Goal: Task Accomplishment & Management: Complete application form

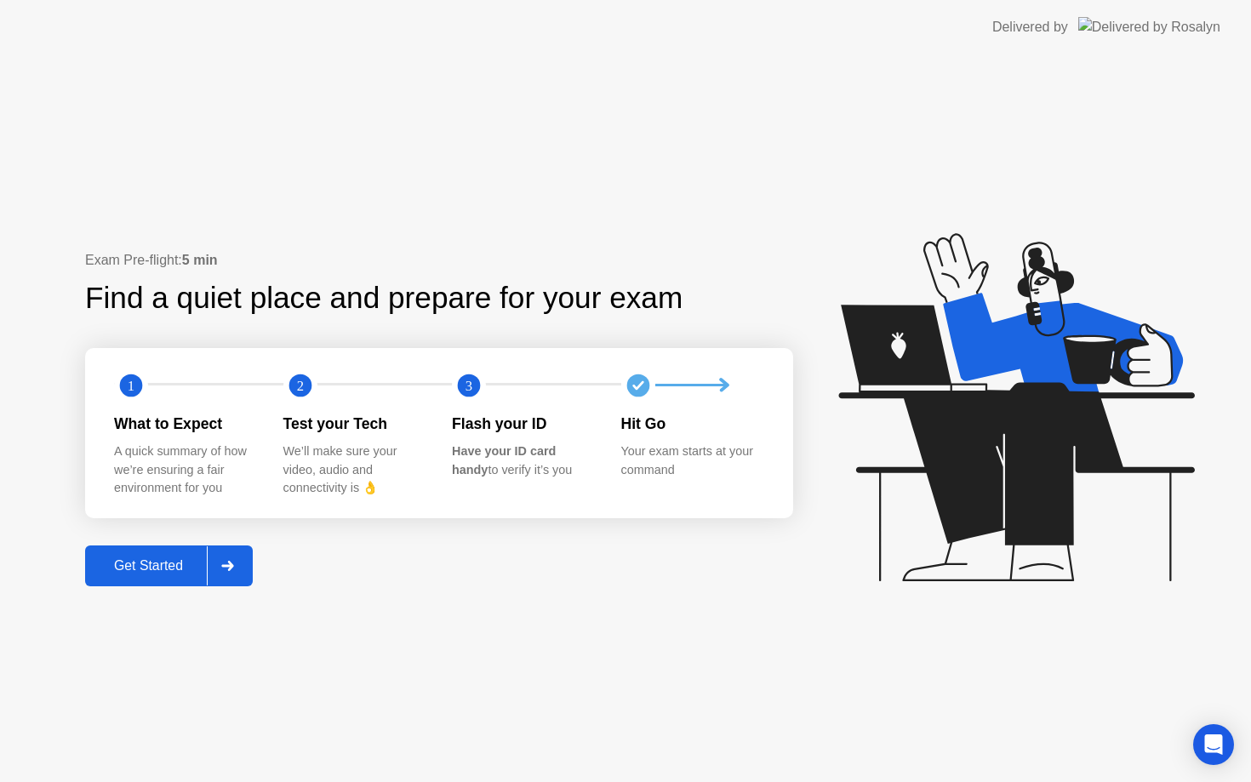
click at [197, 568] on div "Get Started" at bounding box center [148, 565] width 117 height 15
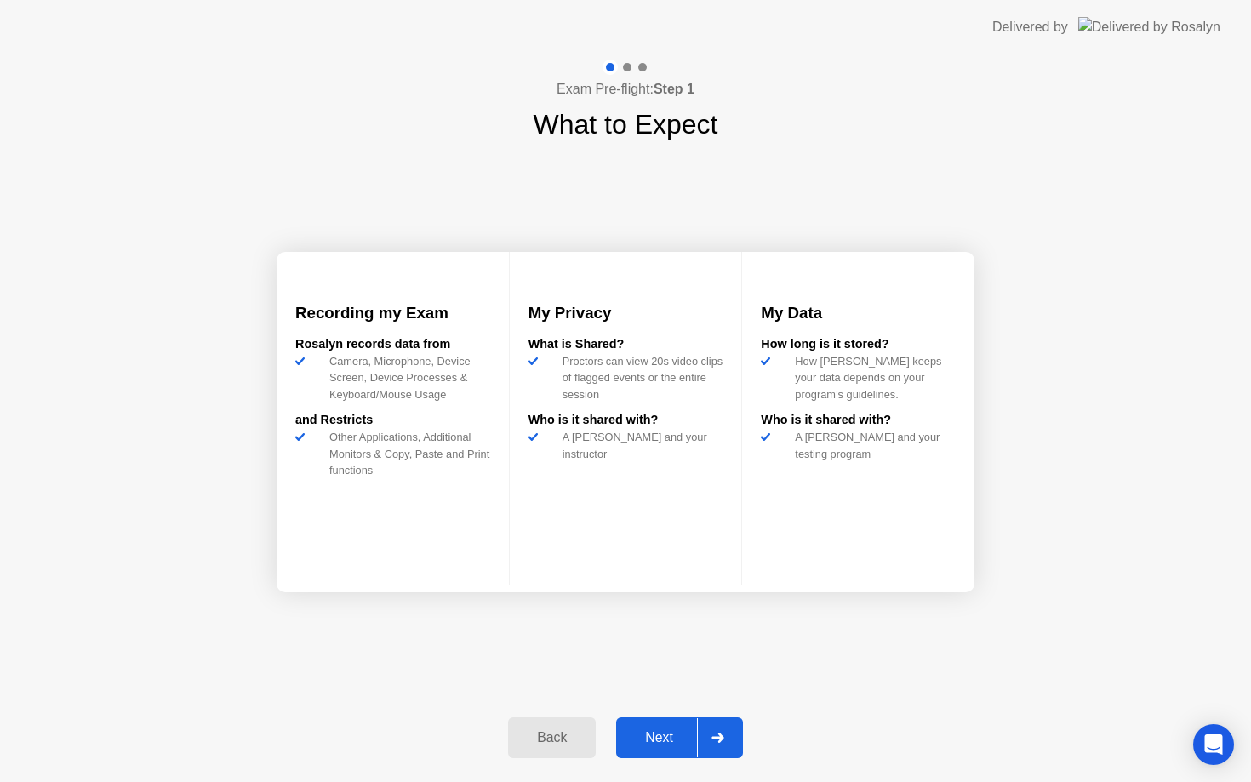
click at [669, 740] on div "Next" at bounding box center [659, 737] width 76 height 15
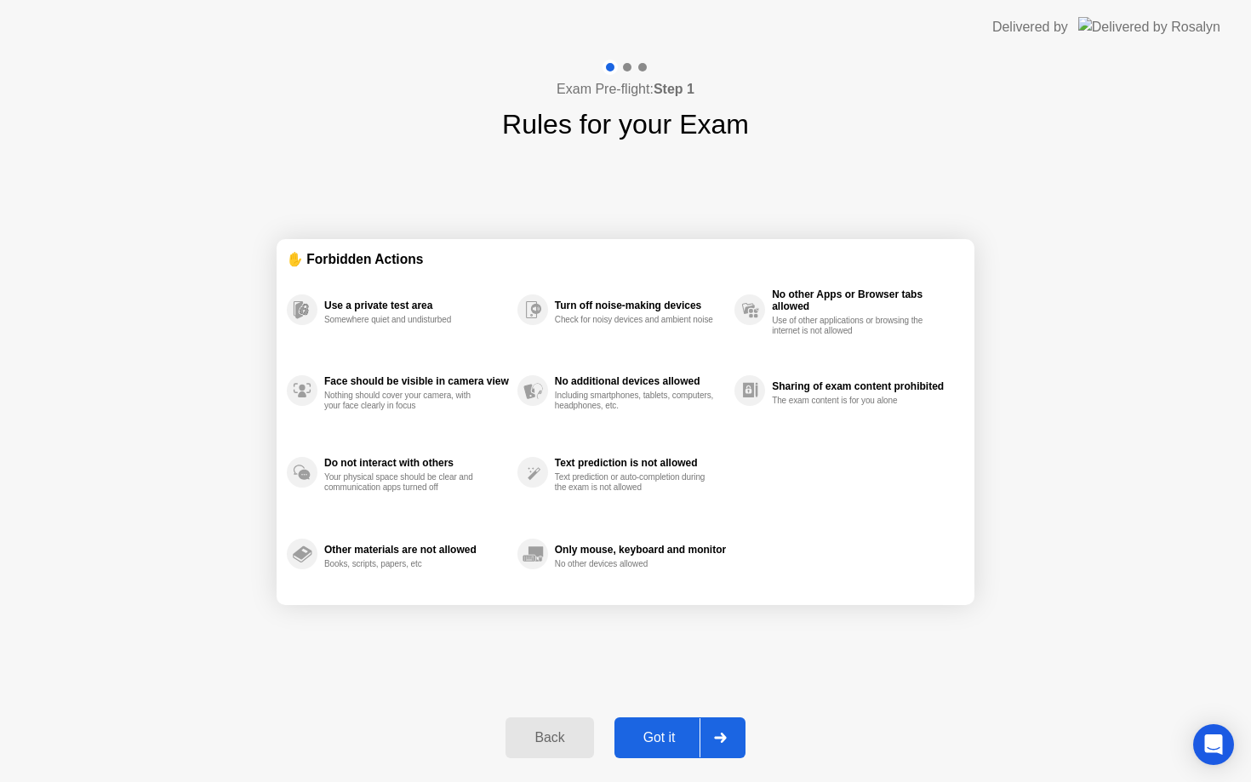
click at [669, 740] on div "Got it" at bounding box center [660, 737] width 80 height 15
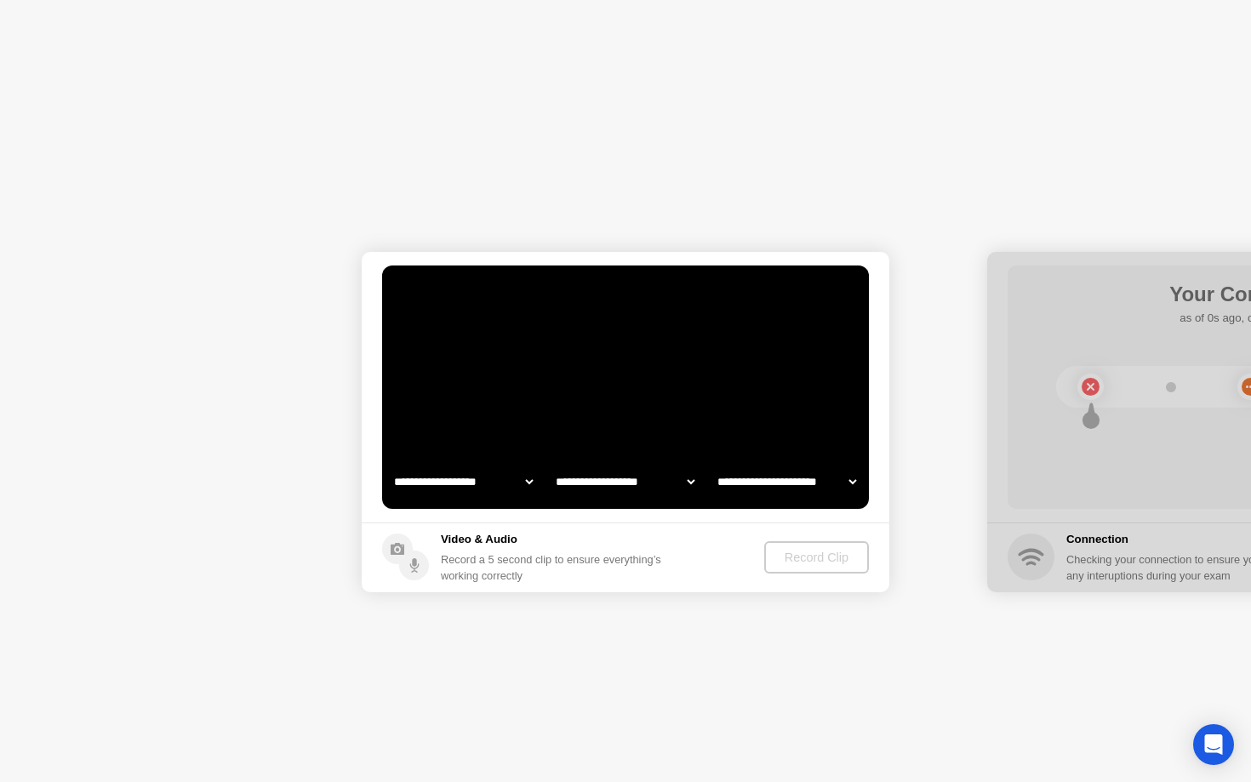
select select "**********"
select select "*******"
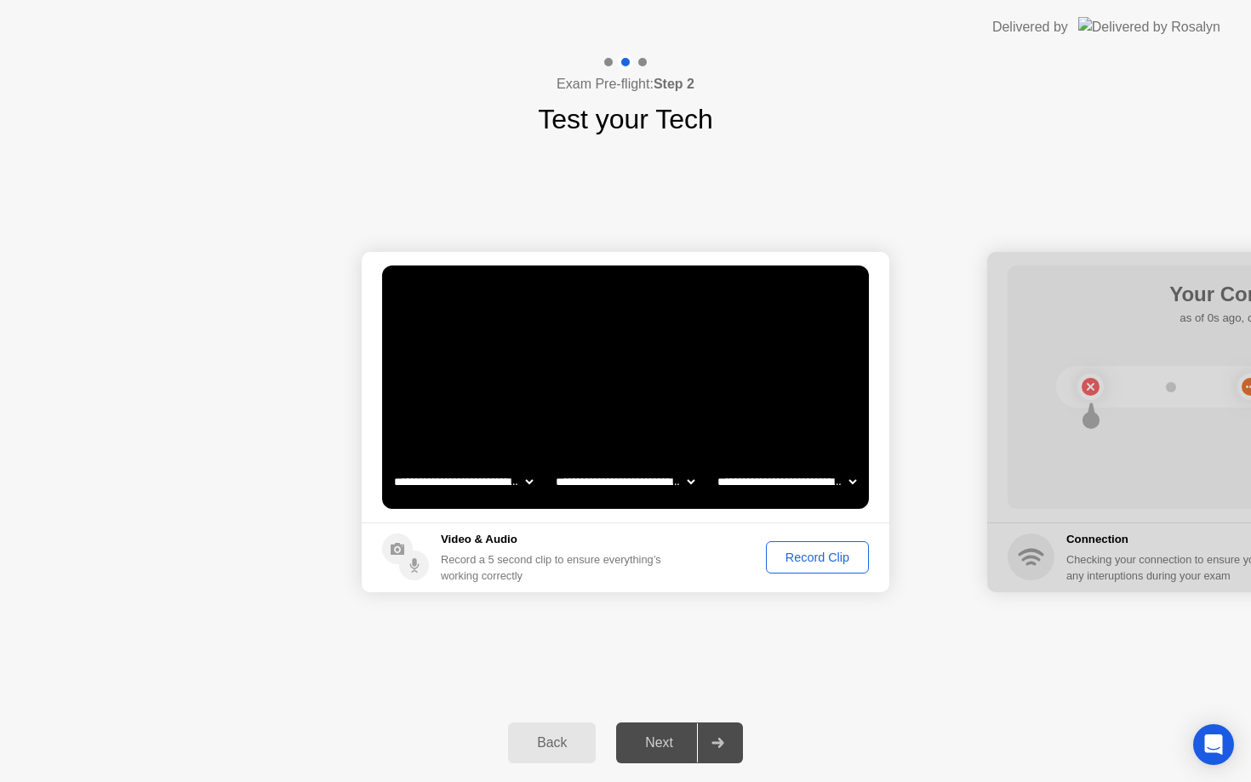
click at [818, 559] on div "Record Clip" at bounding box center [817, 558] width 91 height 14
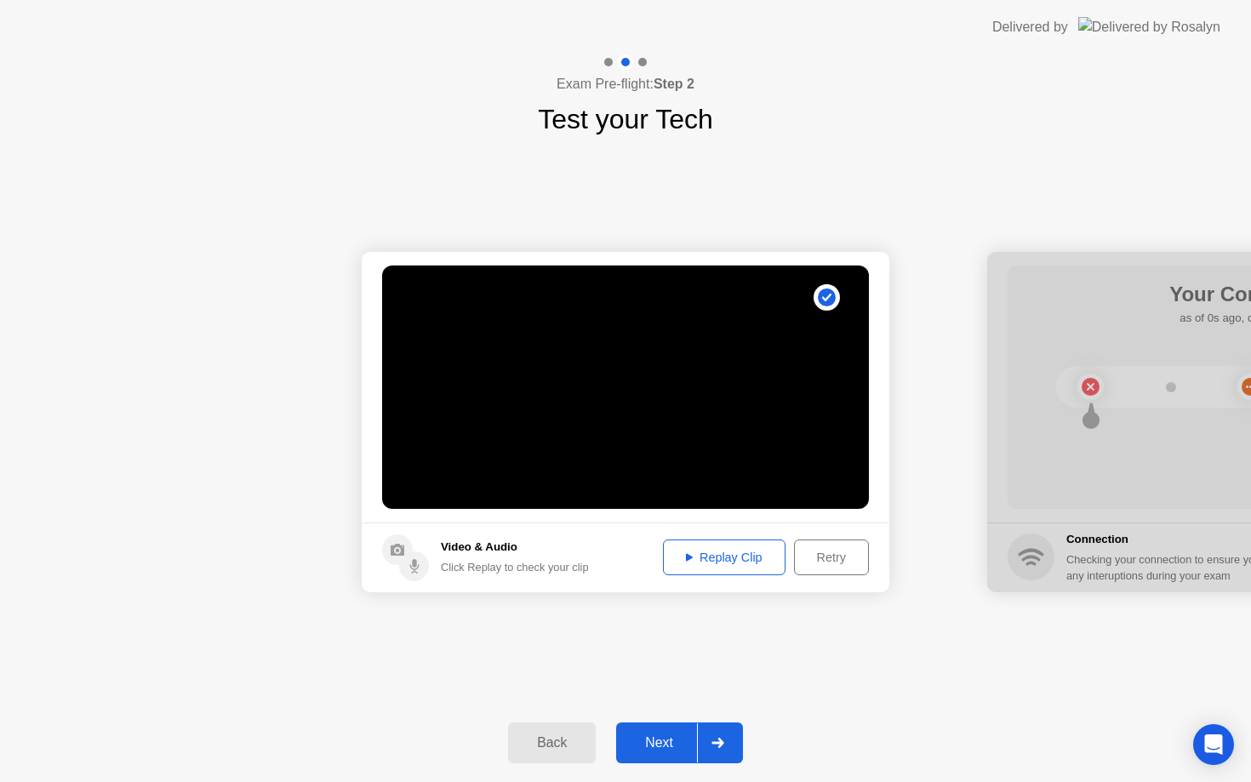
click at [667, 738] on div "Next" at bounding box center [659, 742] width 76 height 15
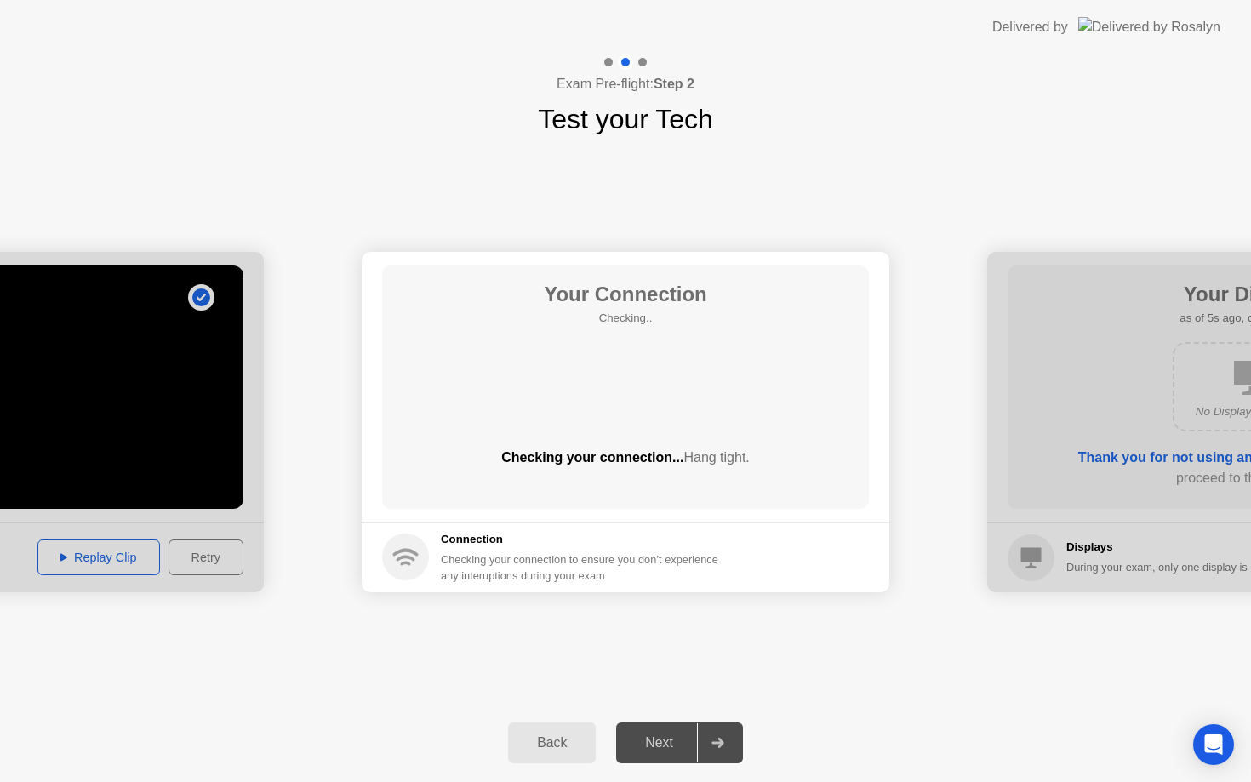
click at [556, 742] on div "Back" at bounding box center [551, 742] width 77 height 15
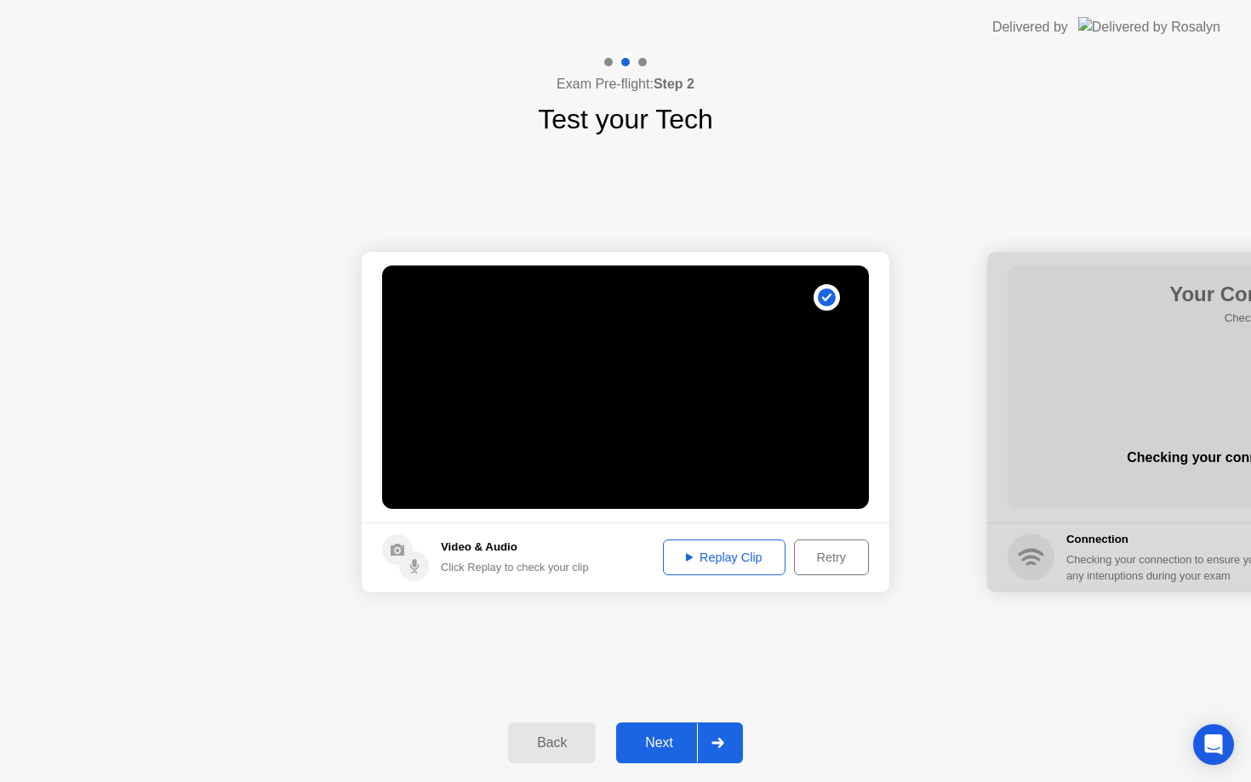
click at [739, 559] on div "Replay Clip" at bounding box center [724, 558] width 111 height 14
click at [559, 738] on div "Back" at bounding box center [551, 742] width 77 height 15
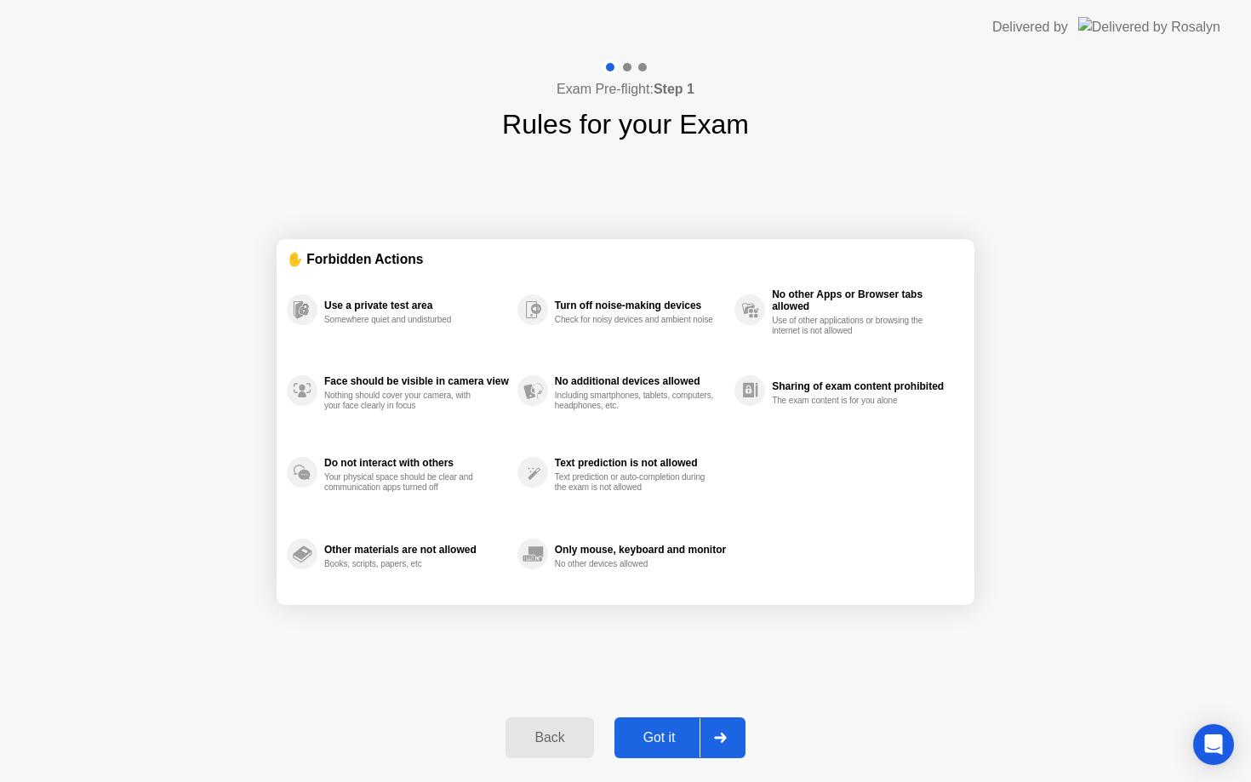
click at [653, 740] on div "Got it" at bounding box center [660, 737] width 80 height 15
select select "**********"
select select "*******"
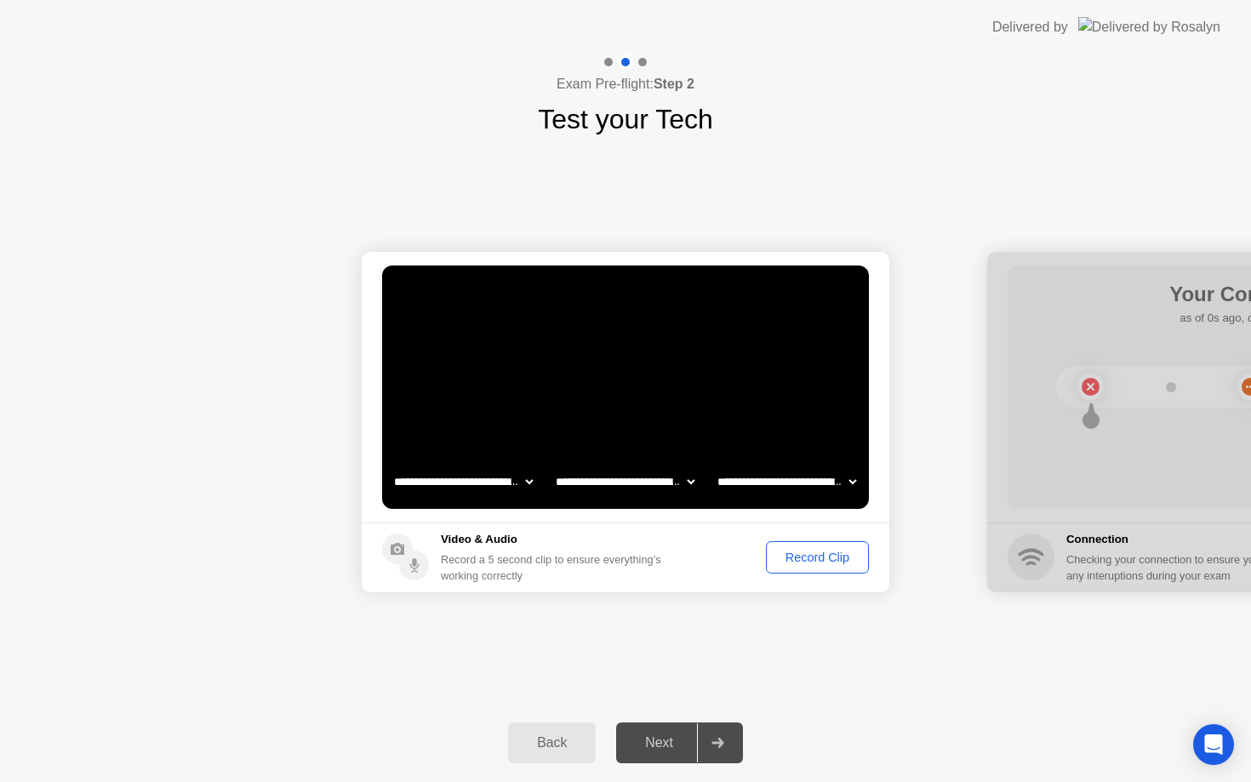
click at [808, 569] on button "Record Clip" at bounding box center [817, 557] width 103 height 32
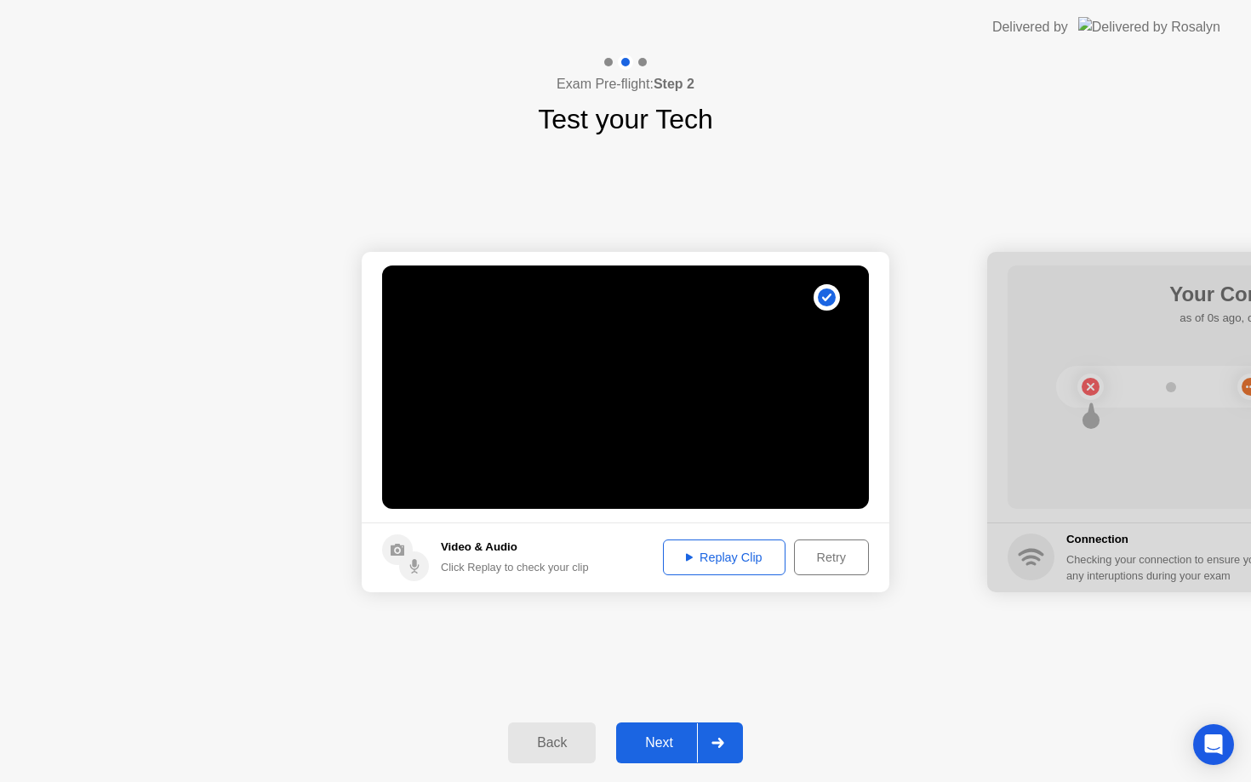
click at [717, 557] on div "Replay Clip" at bounding box center [724, 558] width 111 height 14
click at [720, 741] on icon at bounding box center [718, 743] width 12 height 10
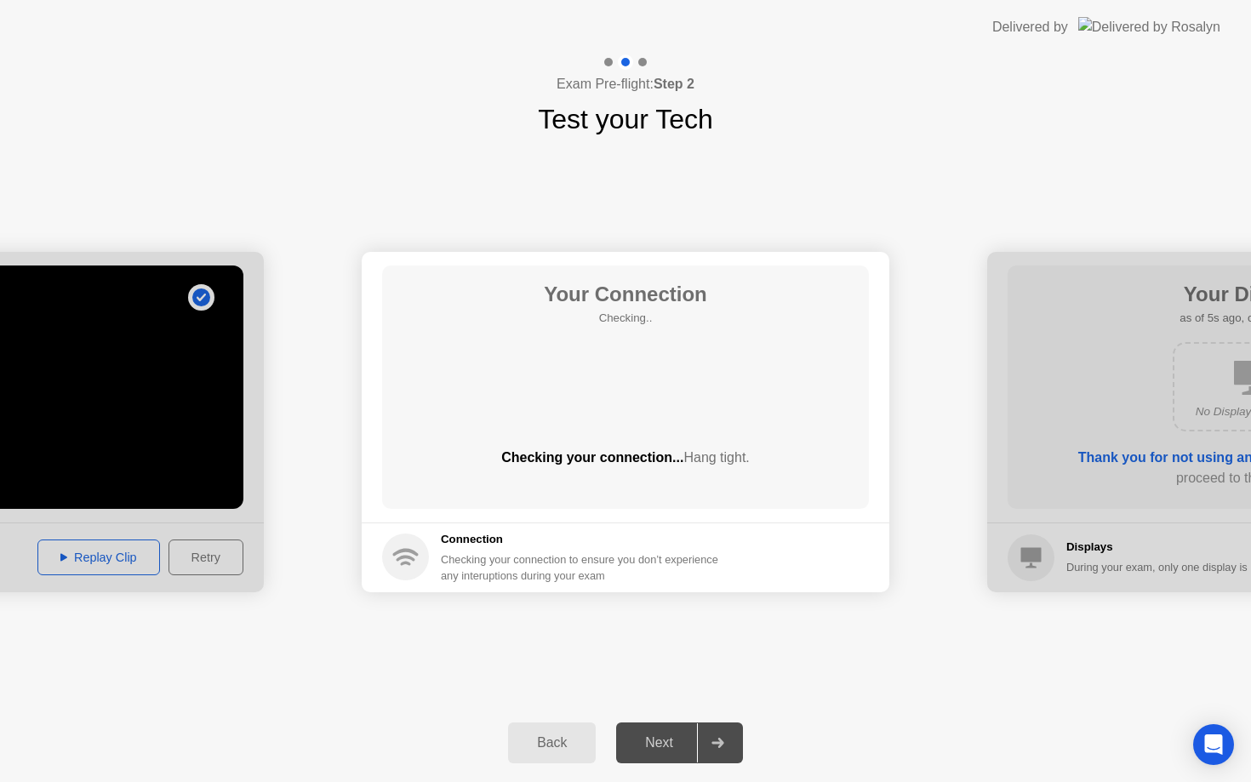
click at [728, 740] on div at bounding box center [717, 742] width 41 height 39
click at [677, 740] on div "Next" at bounding box center [659, 742] width 76 height 15
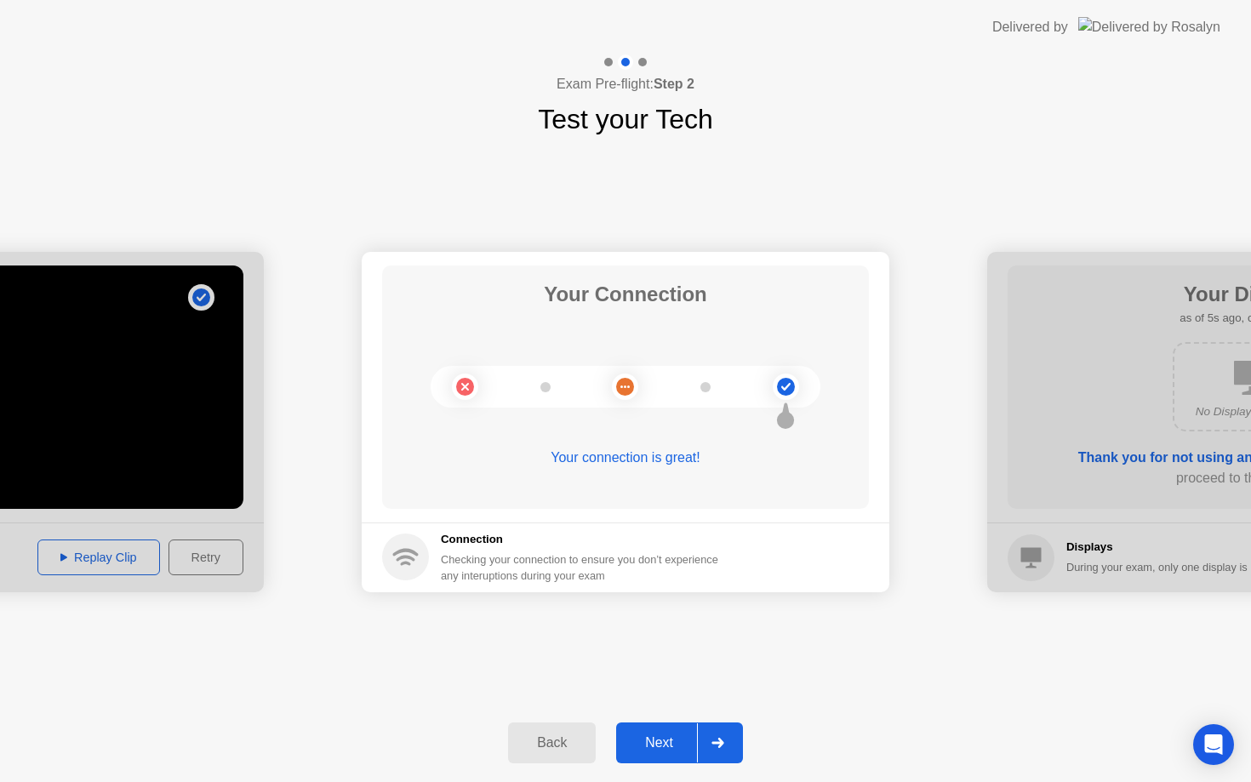
click at [677, 738] on div "Next" at bounding box center [659, 742] width 76 height 15
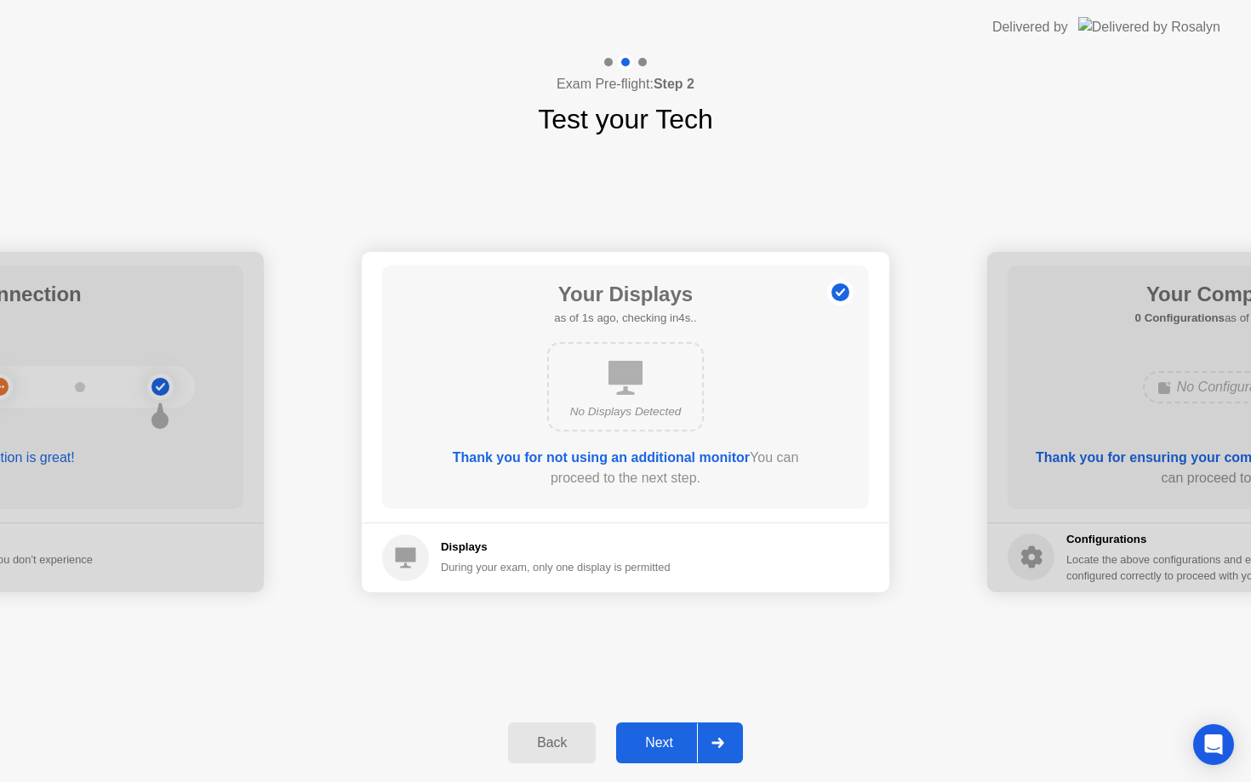
click at [677, 738] on div "Next" at bounding box center [659, 742] width 76 height 15
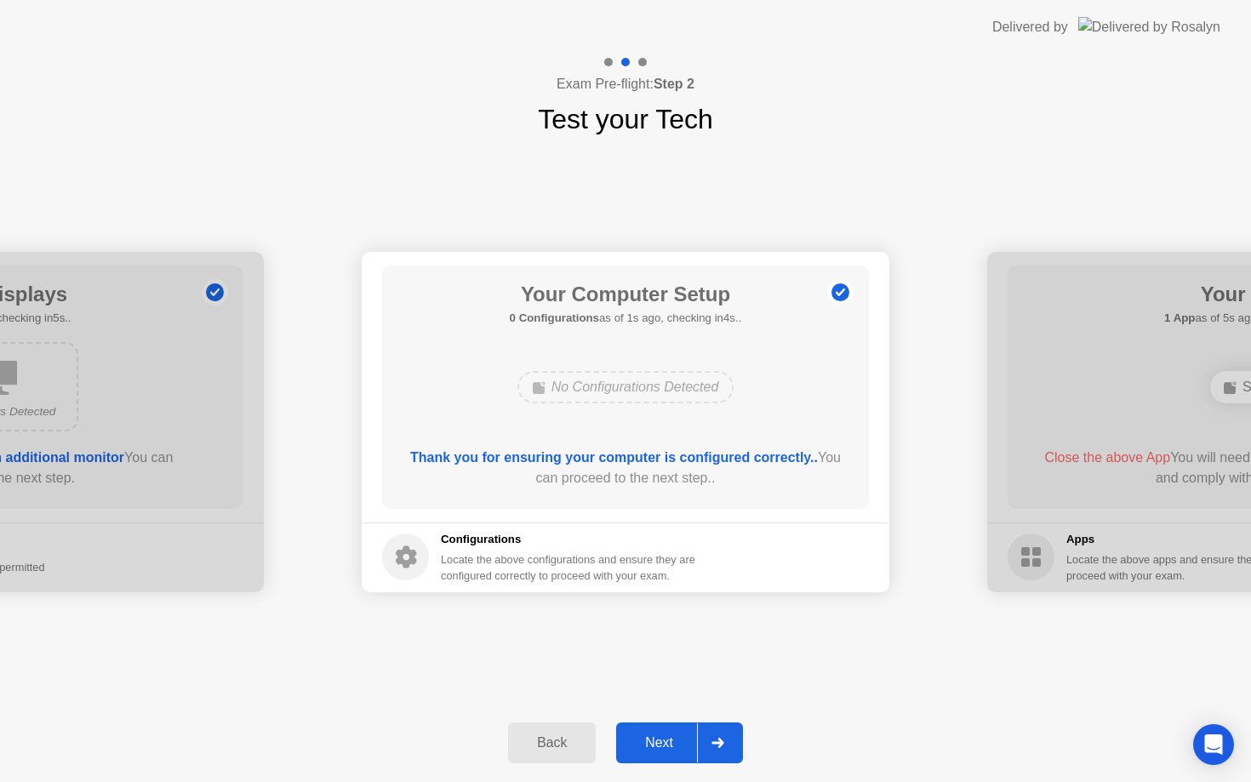
click at [677, 738] on div "Next" at bounding box center [659, 742] width 76 height 15
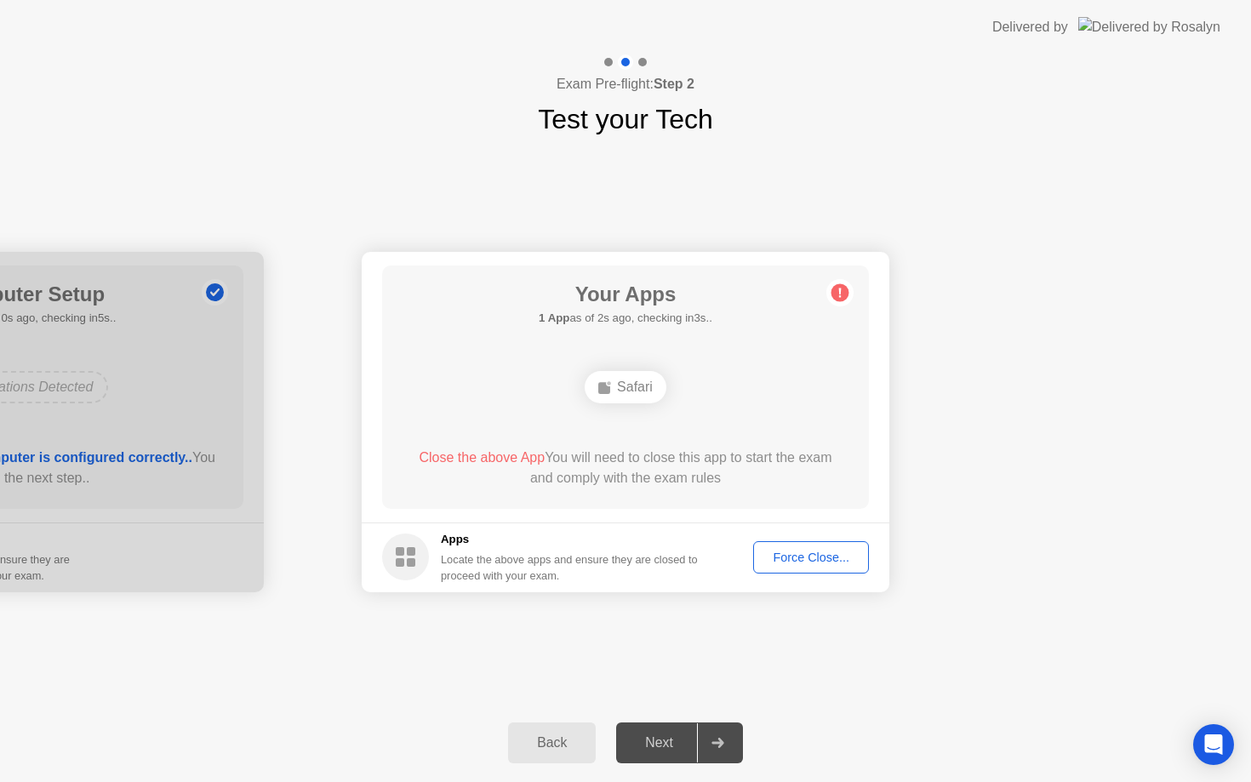
click at [816, 551] on div "Force Close..." at bounding box center [811, 558] width 104 height 14
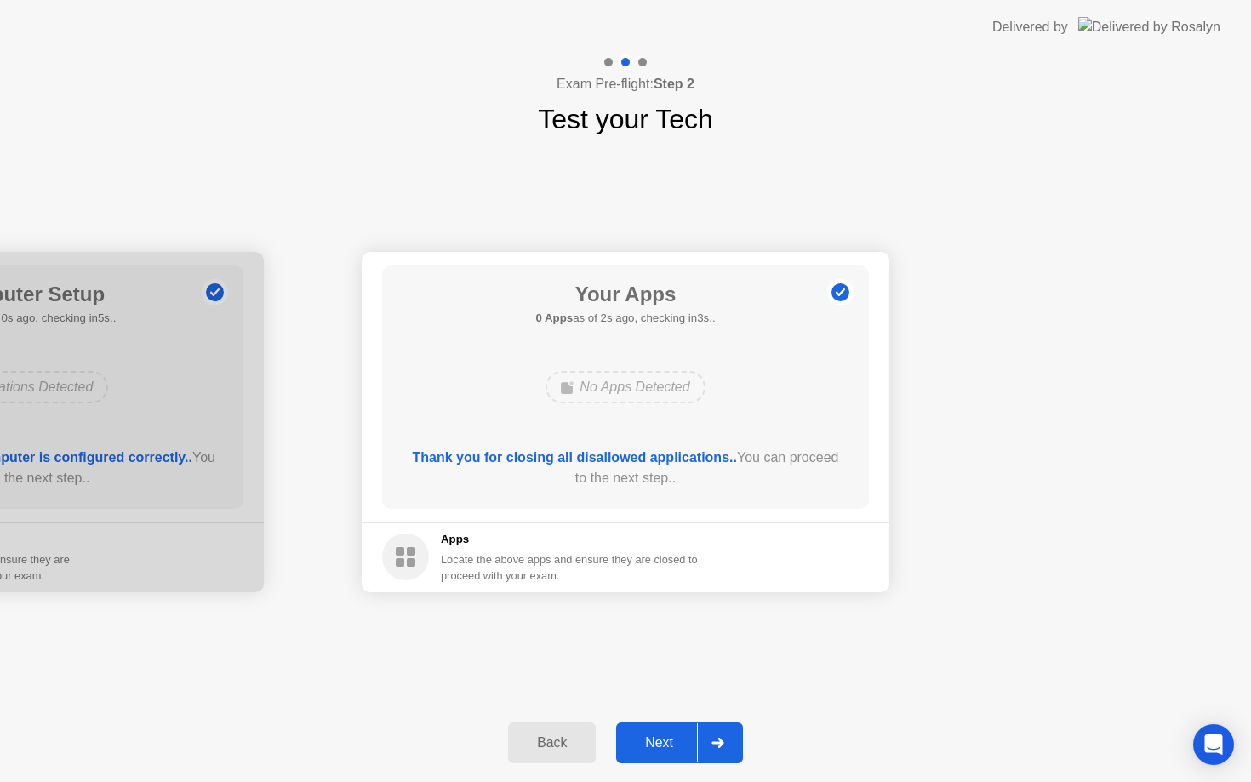
click at [671, 755] on button "Next" at bounding box center [679, 743] width 127 height 41
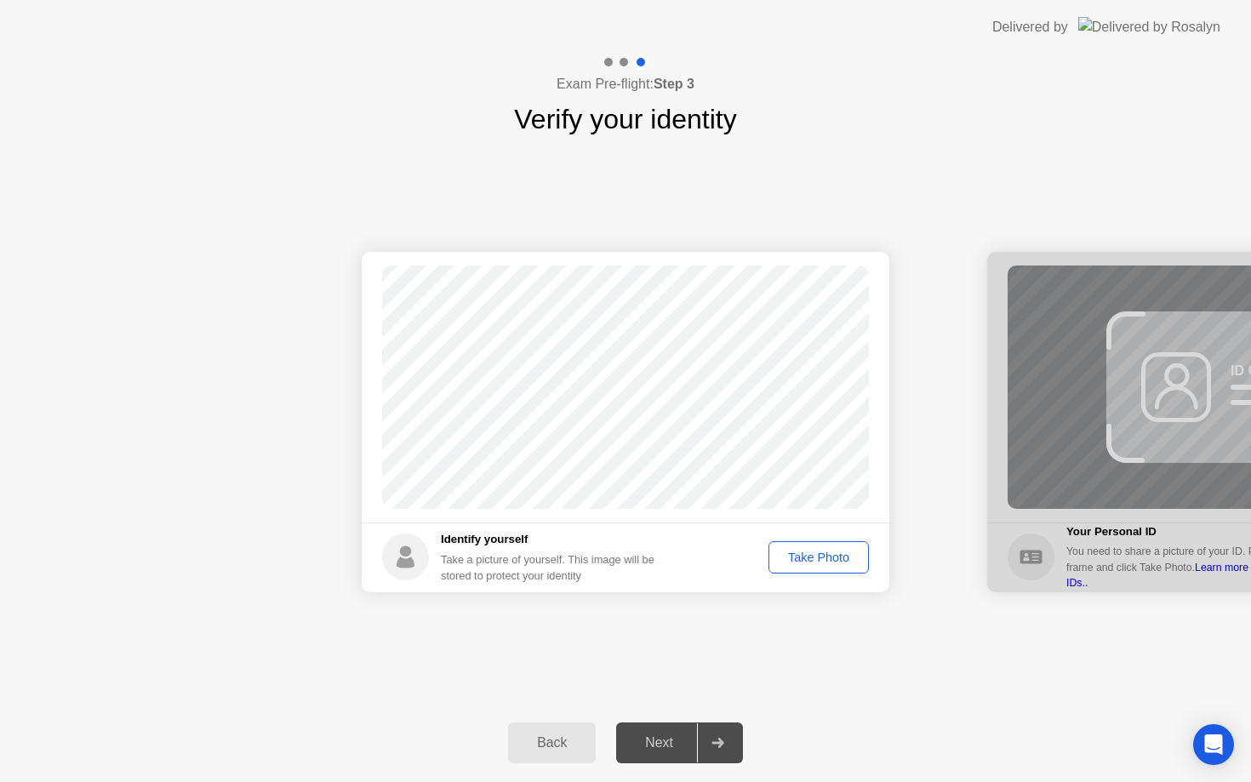
click at [823, 566] on button "Take Photo" at bounding box center [819, 557] width 100 height 32
click at [660, 739] on div "Next" at bounding box center [659, 742] width 76 height 15
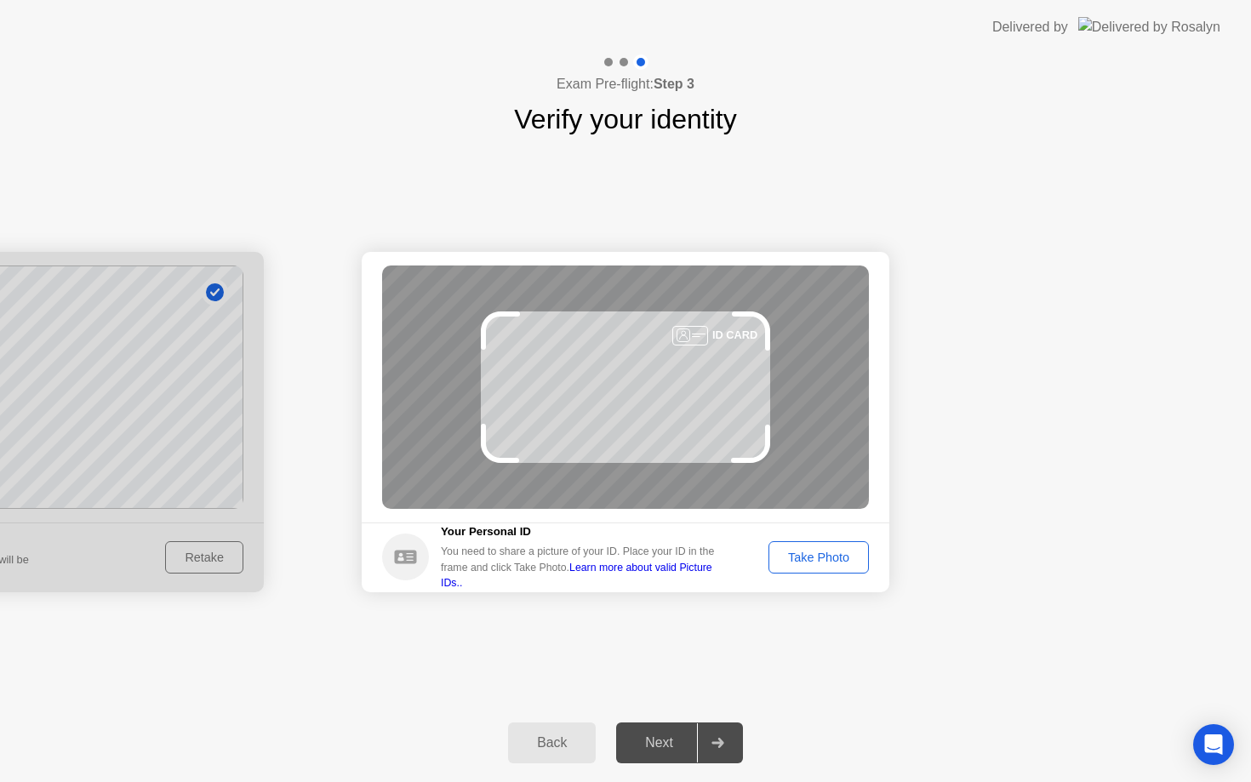
click at [815, 563] on div "Take Photo" at bounding box center [819, 558] width 89 height 14
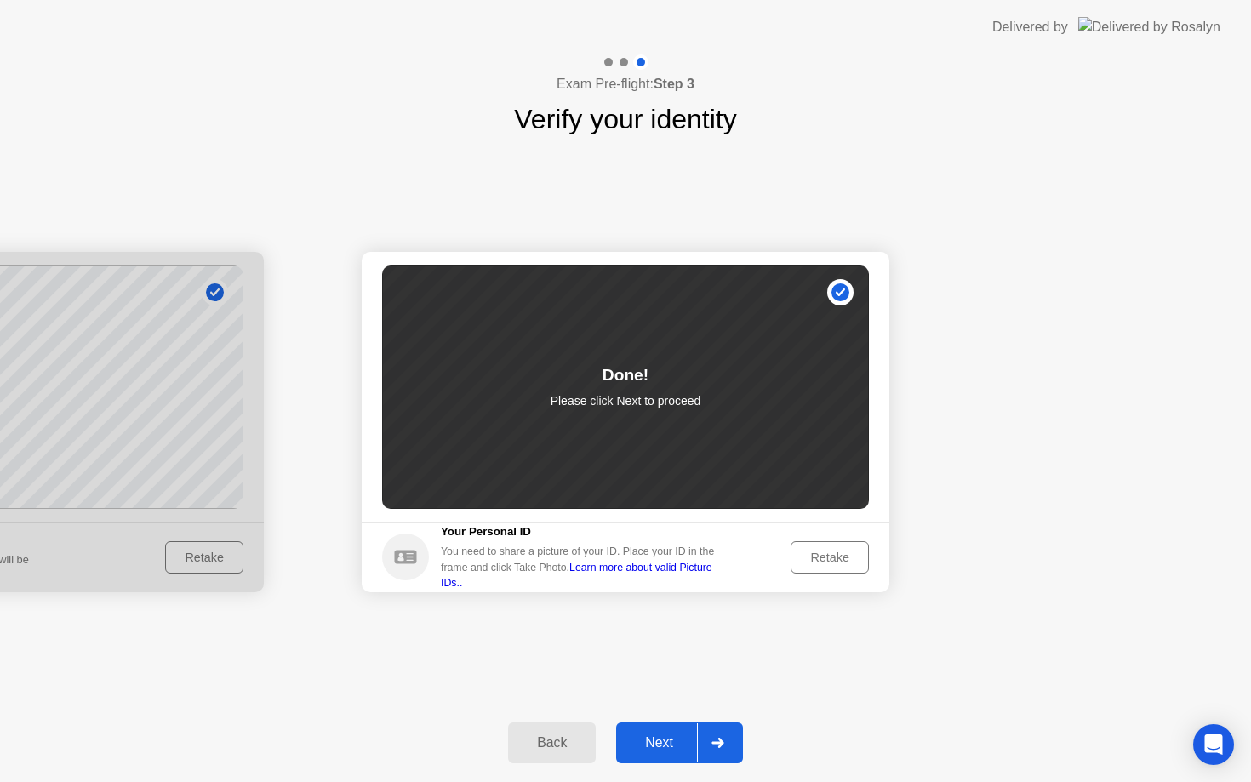
click at [671, 746] on div "Next" at bounding box center [659, 742] width 76 height 15
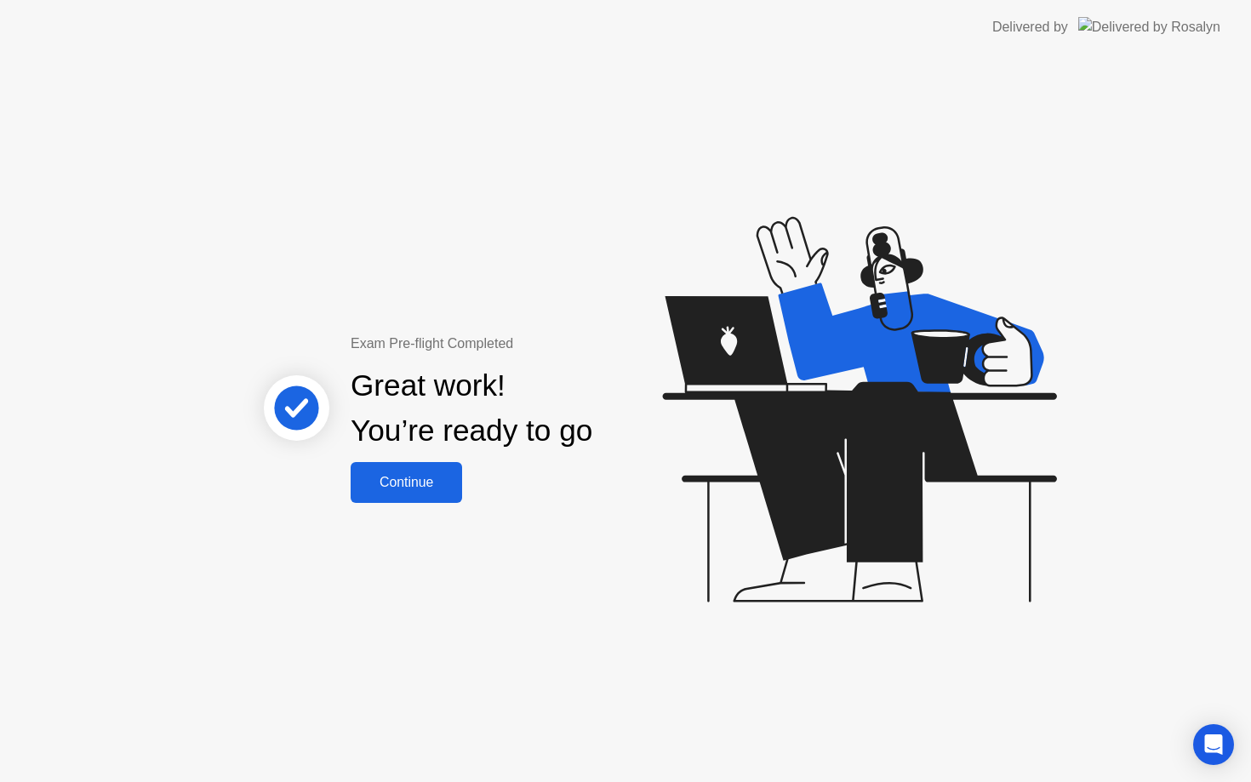
click at [441, 482] on div "Continue" at bounding box center [406, 482] width 101 height 15
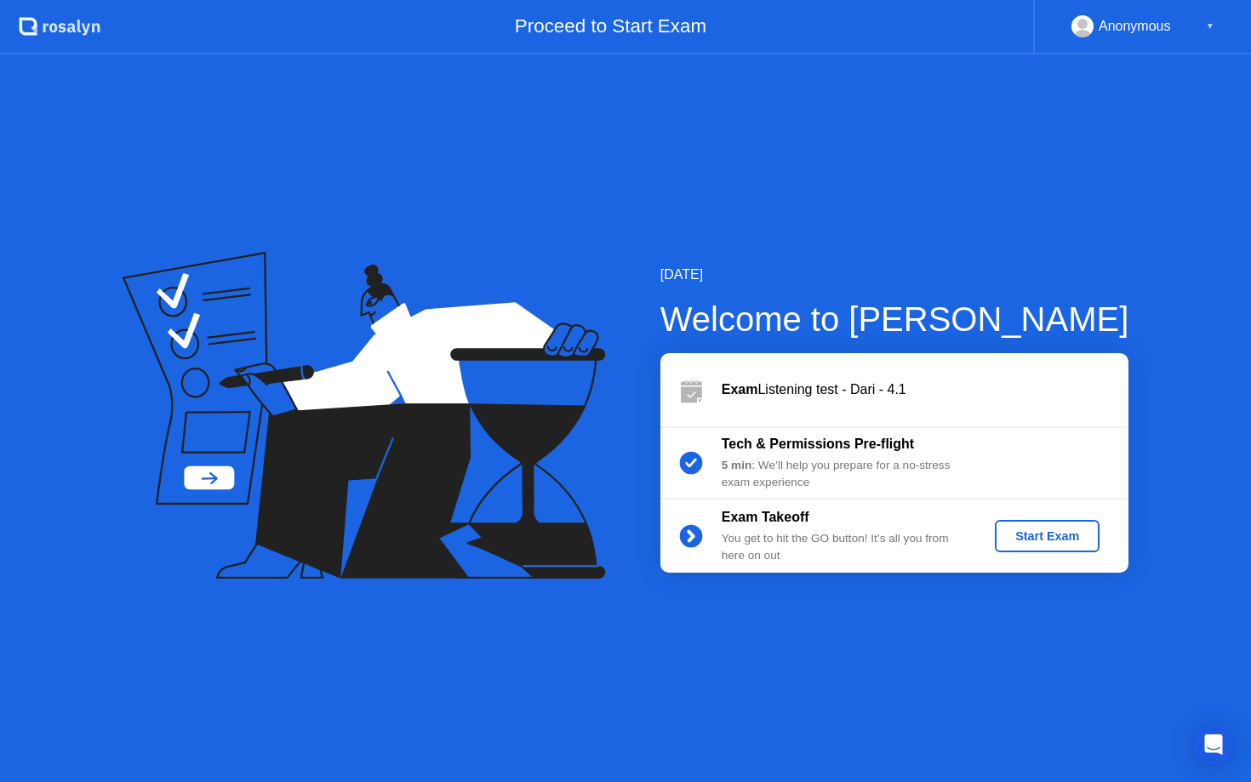
click at [1056, 540] on div "Start Exam" at bounding box center [1047, 536] width 91 height 14
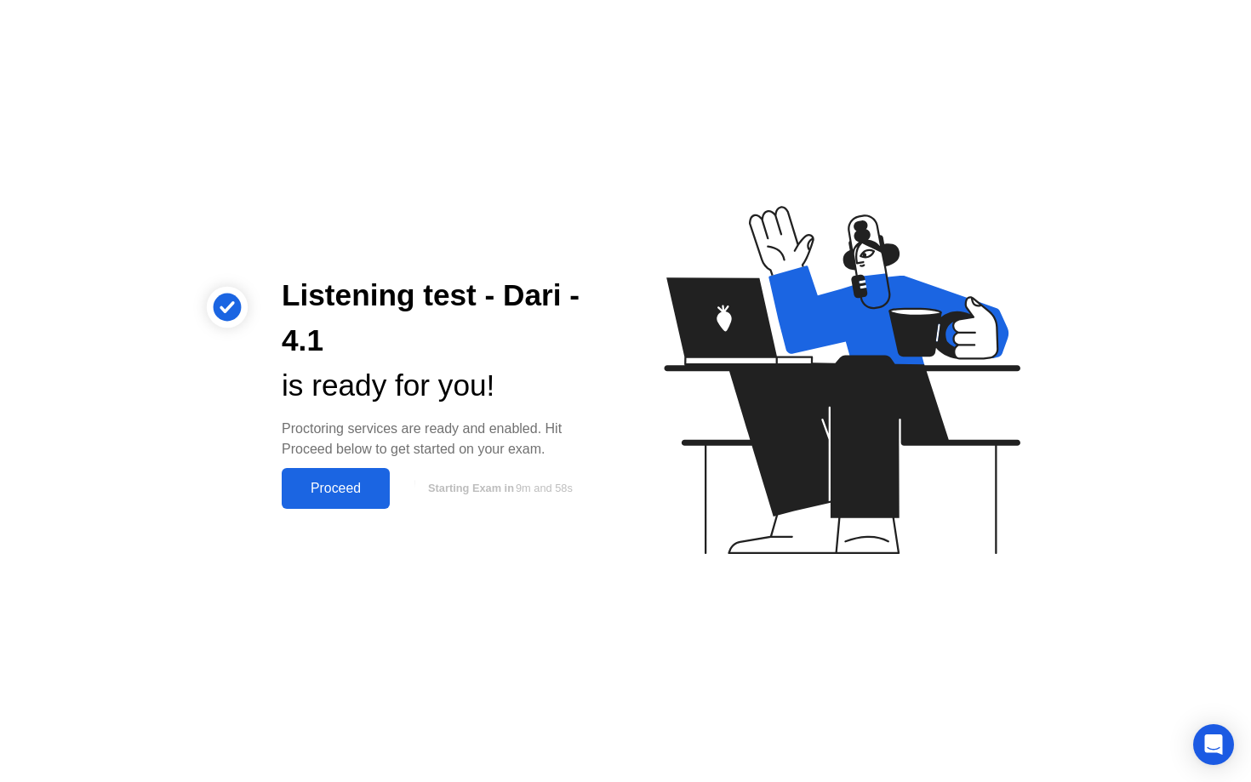
click at [369, 490] on div "Proceed" at bounding box center [336, 488] width 98 height 15
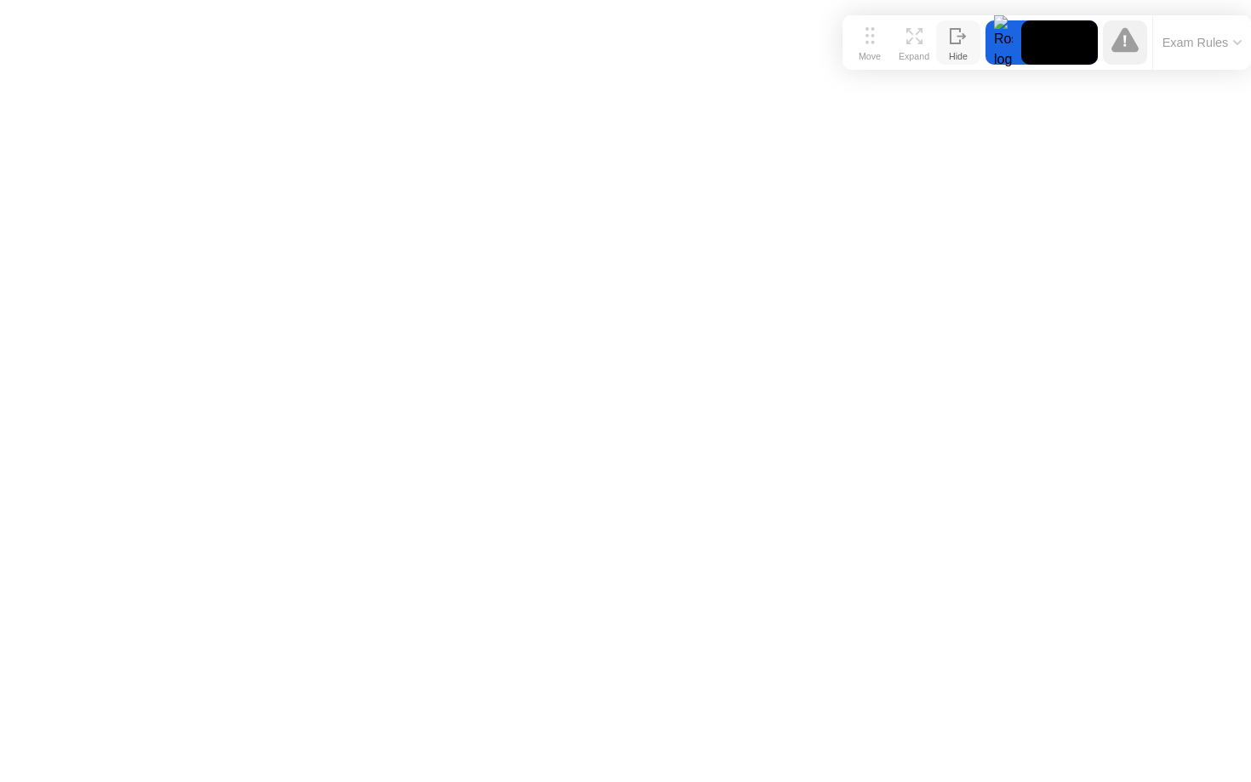
drag, startPoint x: 456, startPoint y: 762, endPoint x: 960, endPoint y: 49, distance: 873.3
click at [960, 49] on div "Move Expand Hide" at bounding box center [914, 42] width 133 height 44
click div "End Proctoring Session"
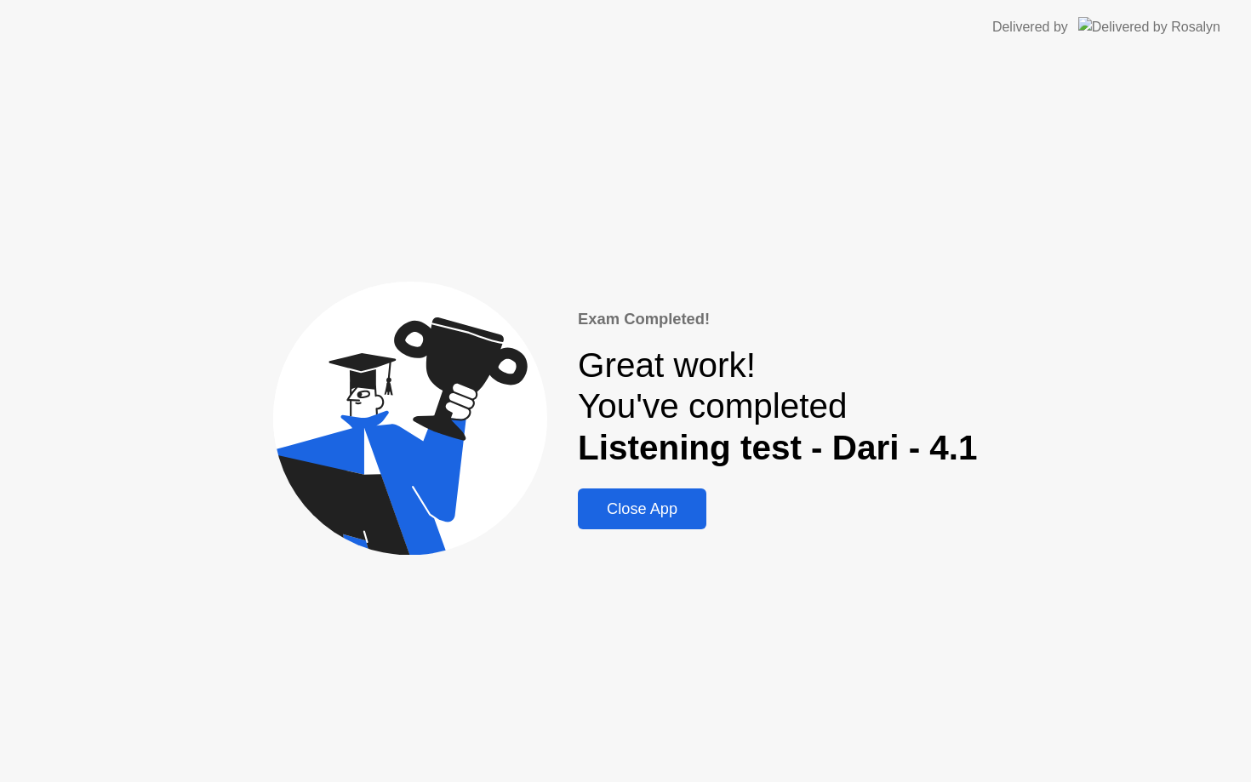
click at [657, 518] on div "Close App" at bounding box center [642, 509] width 118 height 18
